Goal: Download file/media

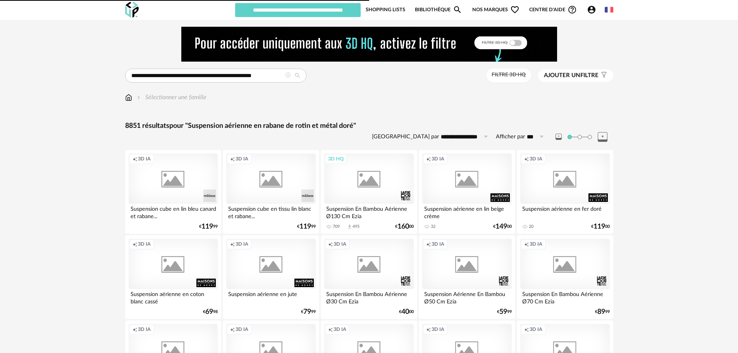
type input "******"
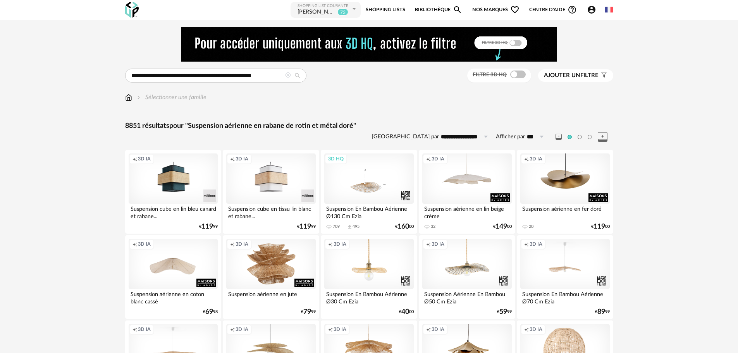
click at [286, 77] on icon at bounding box center [287, 74] width 5 height 5
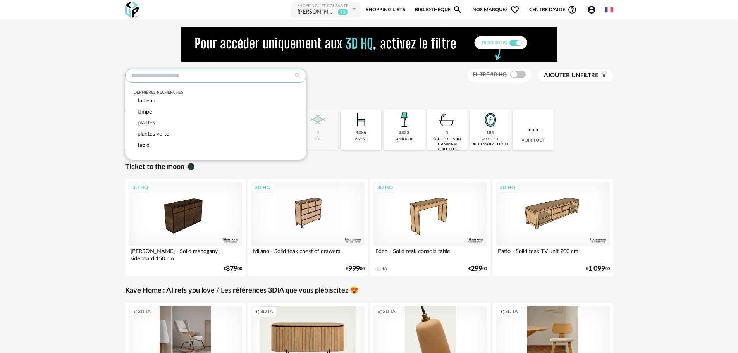
drag, startPoint x: 252, startPoint y: 77, endPoint x: 254, endPoint y: 81, distance: 4.3
click at [252, 78] on input "text" at bounding box center [215, 76] width 181 height 14
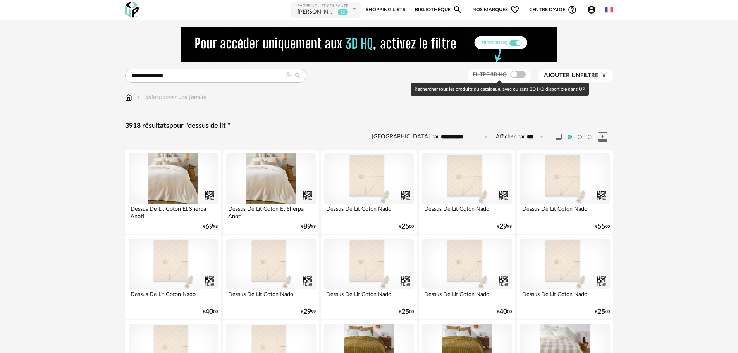
click at [517, 73] on span at bounding box center [518, 75] width 16 height 8
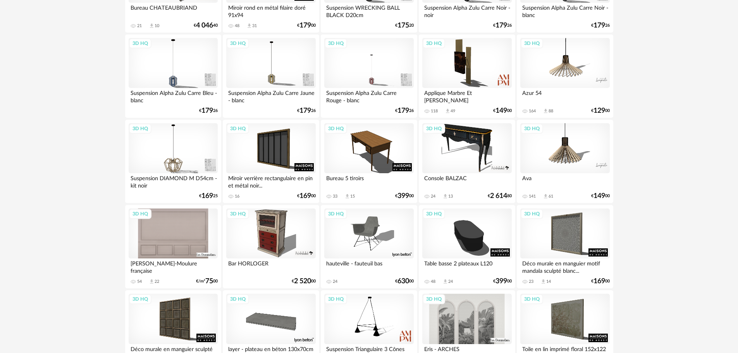
scroll to position [1554, 0]
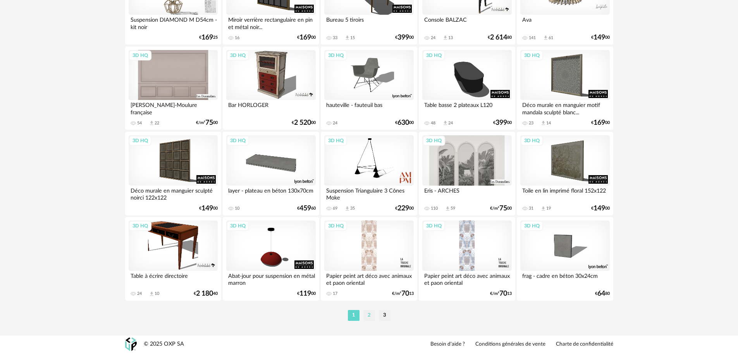
click at [369, 313] on li "2" at bounding box center [369, 315] width 12 height 11
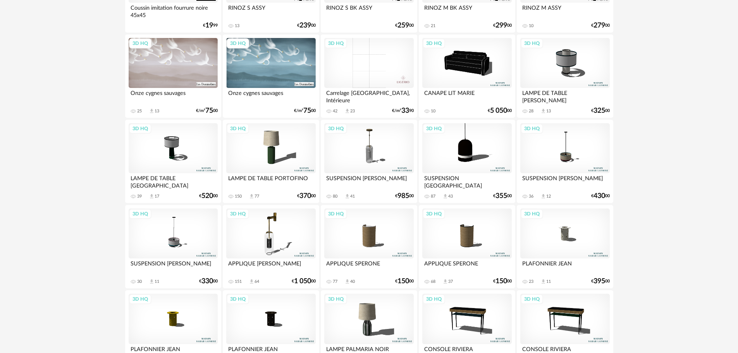
scroll to position [1554, 0]
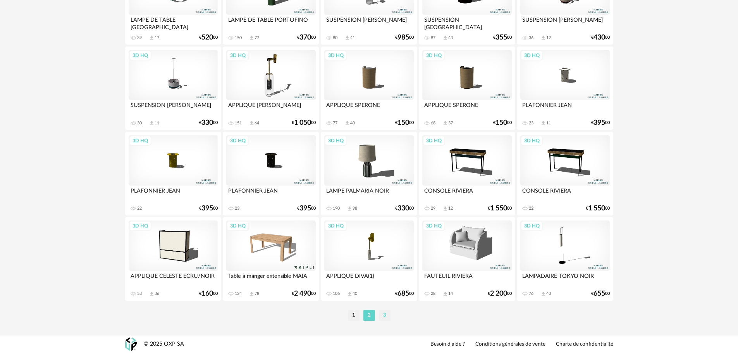
click at [384, 316] on li "3" at bounding box center [385, 315] width 12 height 11
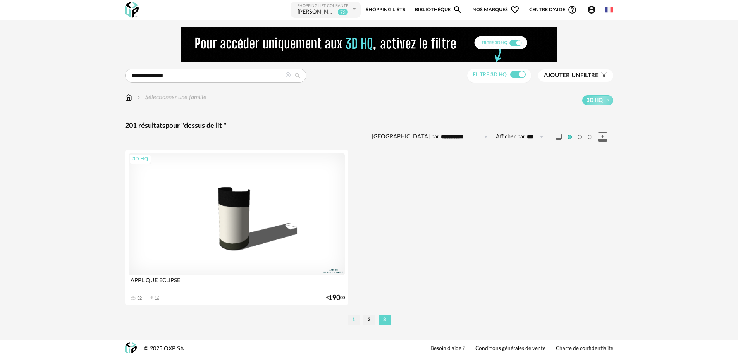
click at [352, 319] on li "1" at bounding box center [354, 320] width 12 height 11
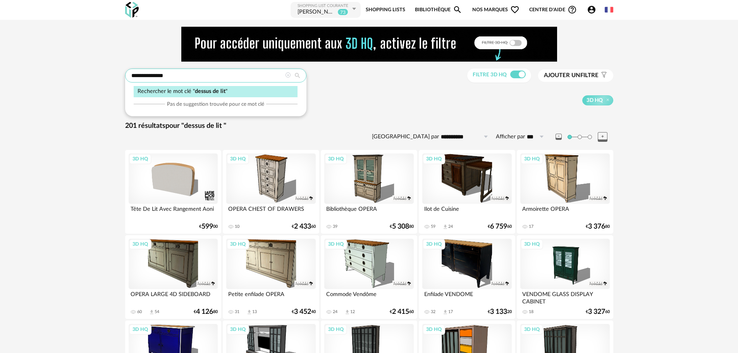
drag, startPoint x: 152, startPoint y: 77, endPoint x: 69, endPoint y: 94, distance: 84.7
type input "*******"
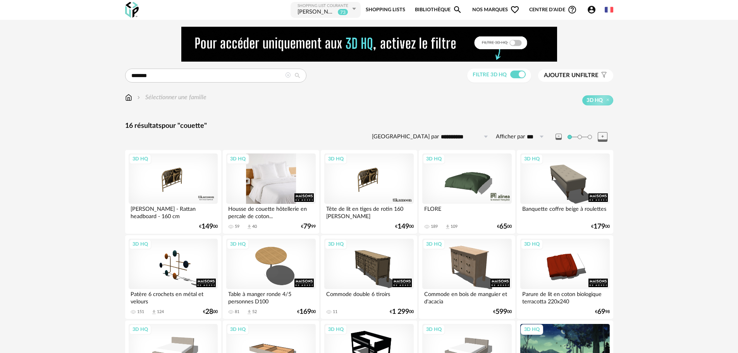
click at [270, 184] on div "3D HQ" at bounding box center [270, 178] width 89 height 50
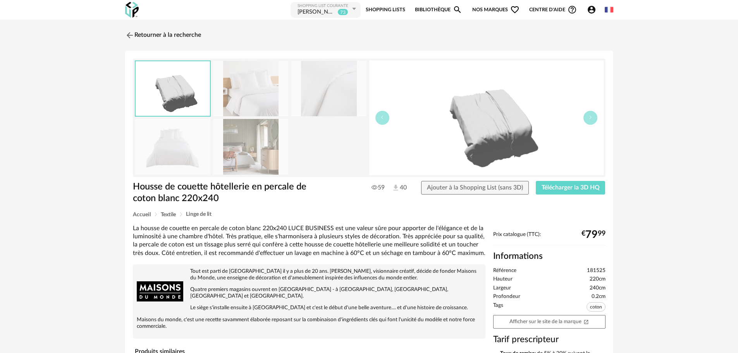
click at [260, 163] on img at bounding box center [250, 146] width 75 height 55
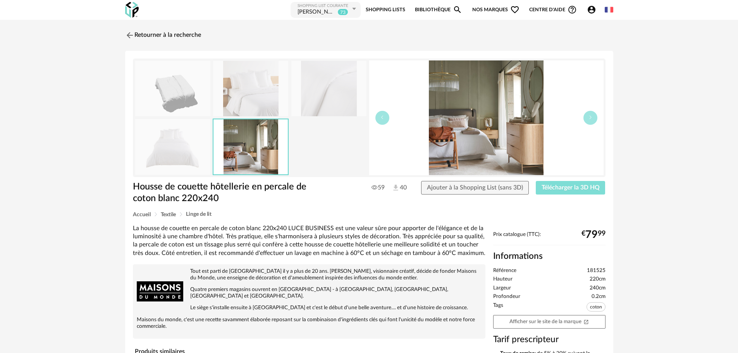
click at [580, 189] on span "Télécharger la 3D HQ" at bounding box center [571, 187] width 58 height 6
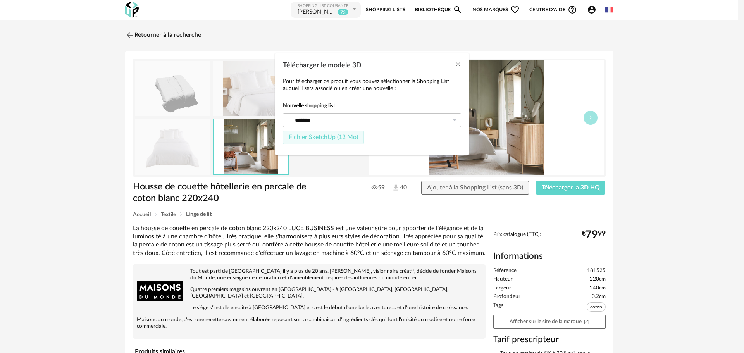
click at [304, 136] on span "Fichier SketchUp (12 Mo)" at bounding box center [323, 137] width 69 height 6
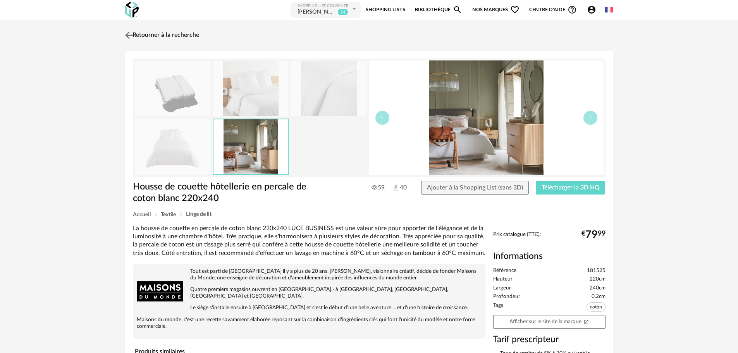
click at [130, 32] on img at bounding box center [128, 34] width 11 height 11
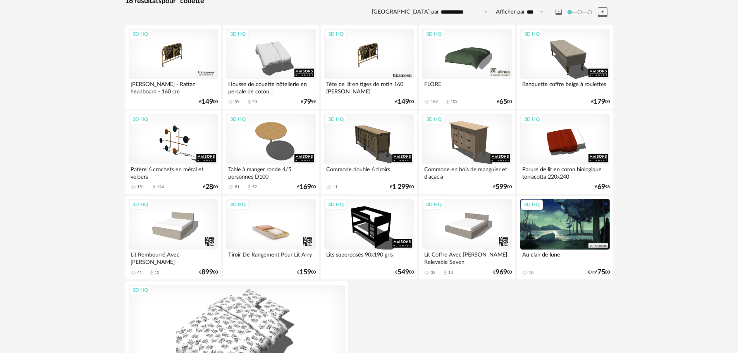
scroll to position [9, 0]
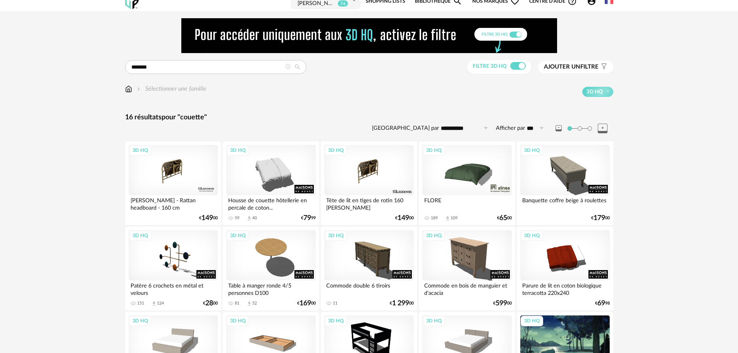
click at [129, 87] on img at bounding box center [128, 88] width 7 height 9
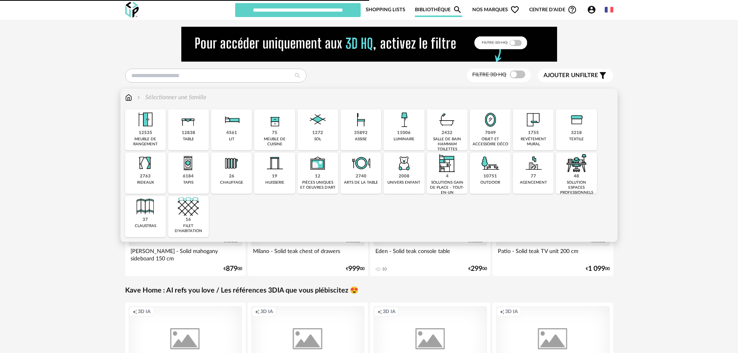
type input "******"
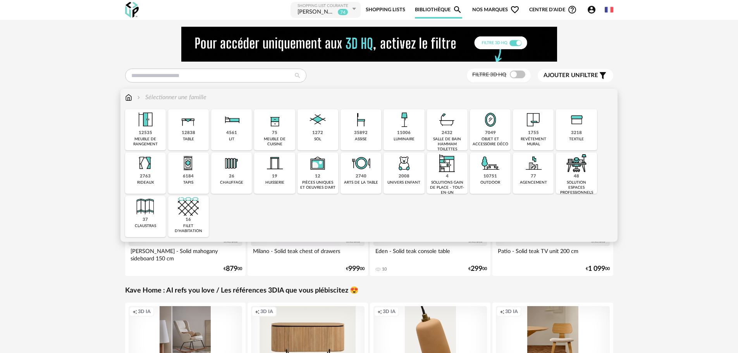
click at [565, 129] on div "3218 textile" at bounding box center [576, 129] width 41 height 41
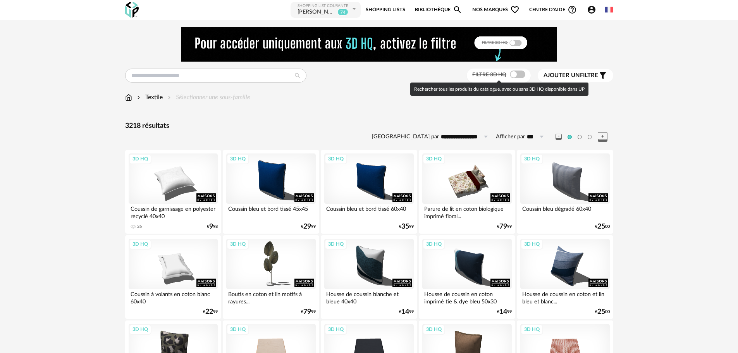
click at [513, 74] on span at bounding box center [518, 75] width 16 height 8
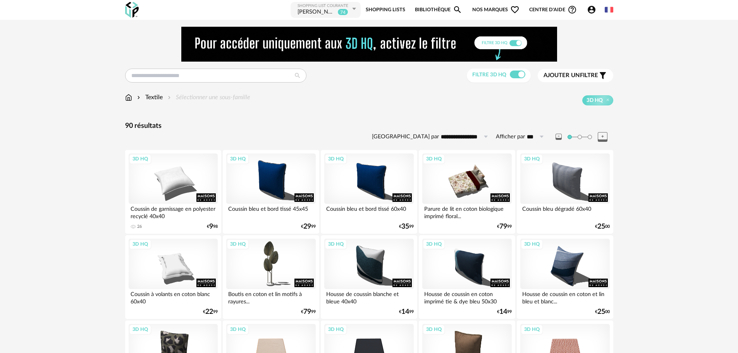
click at [164, 75] on input "text" at bounding box center [215, 76] width 181 height 14
click at [165, 75] on input "text" at bounding box center [215, 76] width 181 height 14
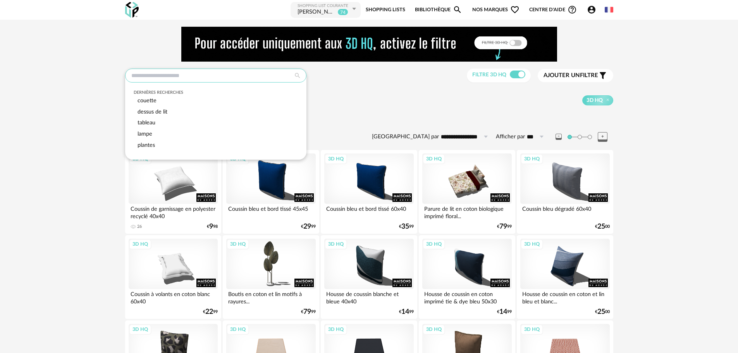
drag, startPoint x: 165, startPoint y: 75, endPoint x: 146, endPoint y: 79, distance: 18.9
click at [165, 76] on input "text" at bounding box center [215, 76] width 181 height 14
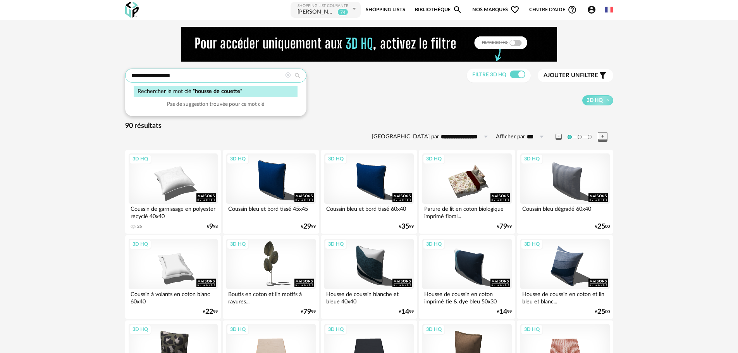
type input "**********"
